Goal: Navigation & Orientation: Find specific page/section

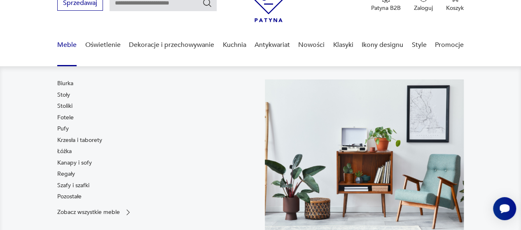
click at [65, 45] on link "Meble" at bounding box center [66, 45] width 19 height 32
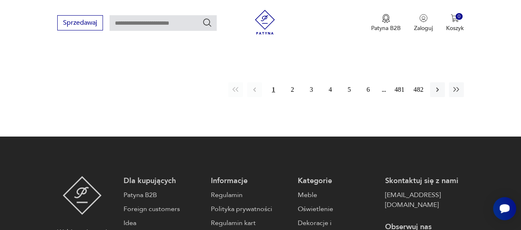
scroll to position [1288, 0]
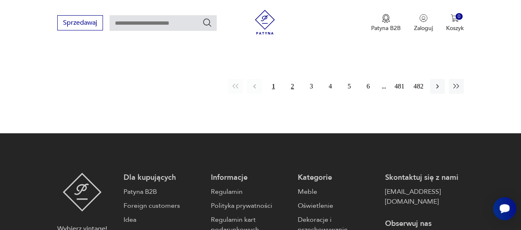
click at [291, 79] on button "2" at bounding box center [292, 86] width 15 height 15
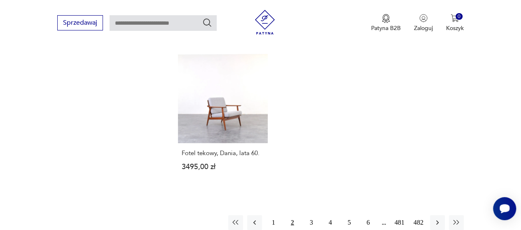
scroll to position [1165, 0]
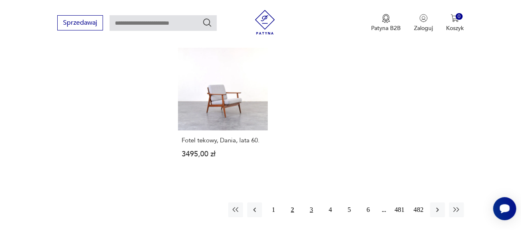
click at [310, 203] on button "3" at bounding box center [311, 210] width 15 height 15
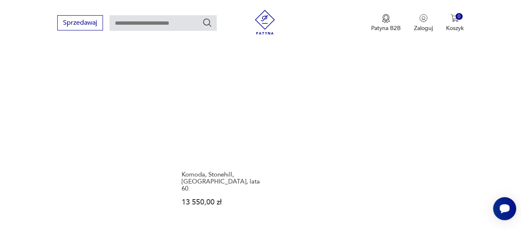
scroll to position [1247, 0]
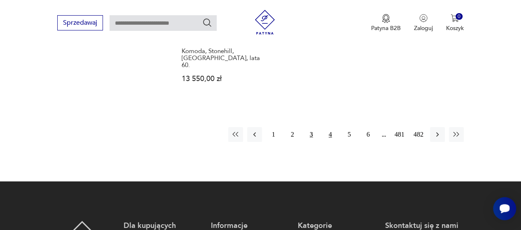
click at [329, 127] on button "4" at bounding box center [330, 134] width 15 height 15
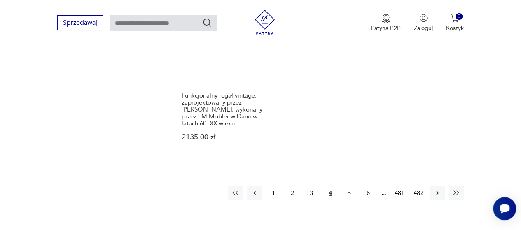
scroll to position [1288, 0]
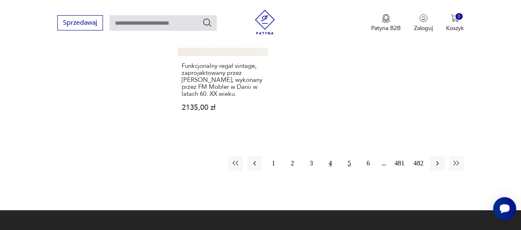
click at [347, 156] on button "5" at bounding box center [349, 163] width 15 height 15
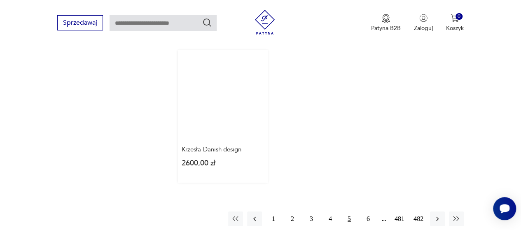
scroll to position [1330, 0]
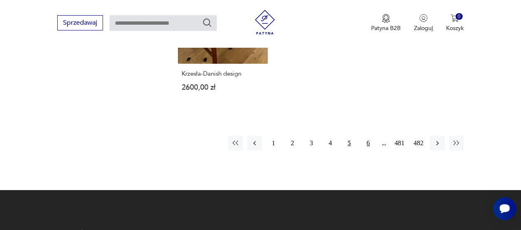
click at [368, 136] on button "6" at bounding box center [368, 143] width 15 height 15
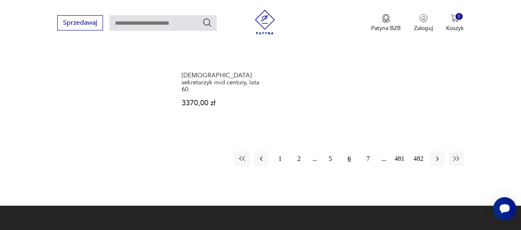
scroll to position [1288, 0]
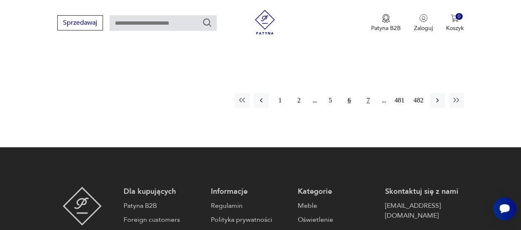
click at [369, 93] on button "7" at bounding box center [368, 100] width 15 height 15
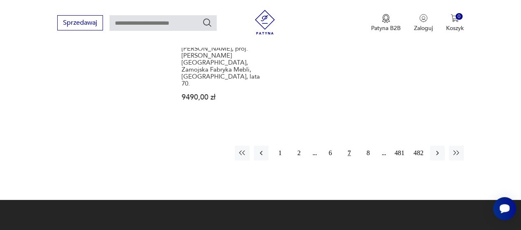
scroll to position [1288, 0]
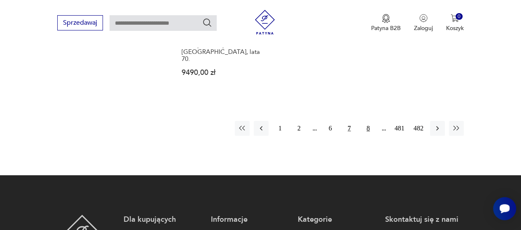
click at [368, 121] on button "8" at bounding box center [368, 128] width 15 height 15
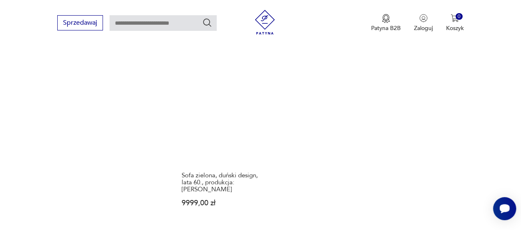
scroll to position [1247, 0]
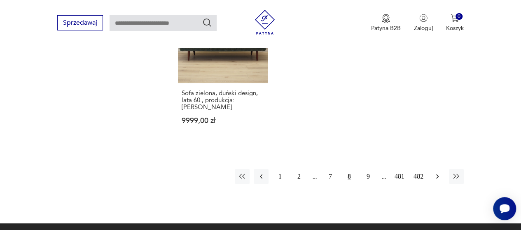
click at [436, 172] on icon "button" at bounding box center [437, 176] width 8 height 8
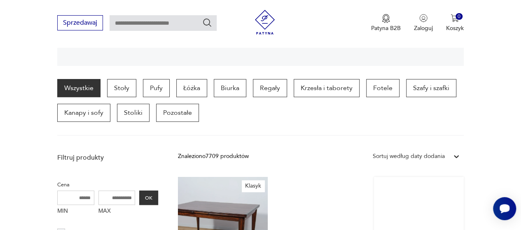
scroll to position [177, 0]
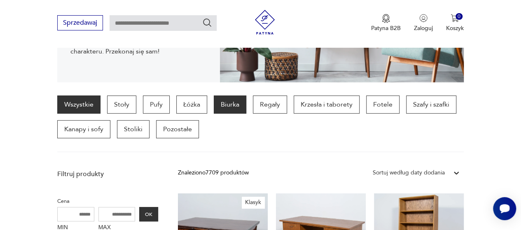
click at [226, 104] on p "Biurka" at bounding box center [230, 104] width 33 height 18
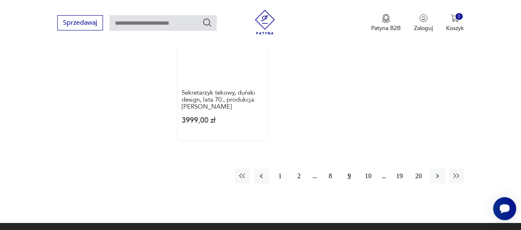
scroll to position [1330, 0]
